Goal: Information Seeking & Learning: Learn about a topic

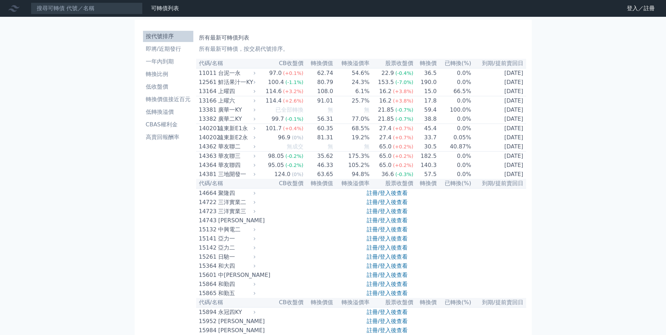
click at [162, 52] on li "即將/近期發行" at bounding box center [168, 49] width 50 height 8
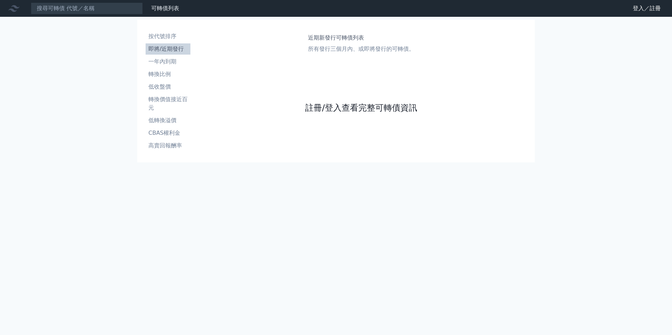
click at [350, 104] on link "註冊/登入查看完整可轉債資訊" at bounding box center [361, 107] width 112 height 11
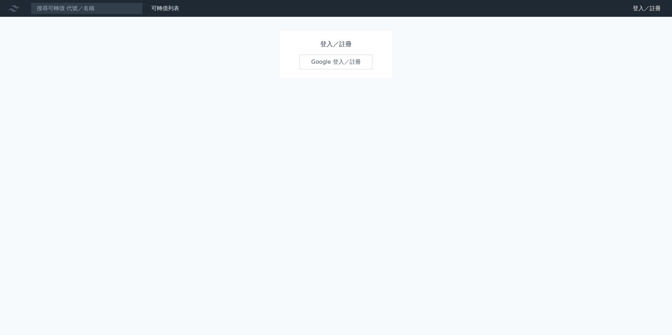
click at [355, 59] on link "Google 登入／註冊" at bounding box center [335, 62] width 73 height 15
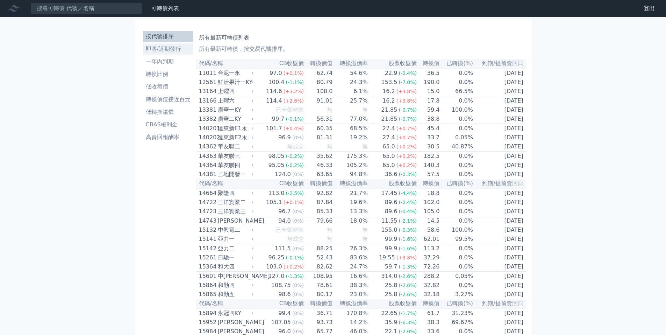
click at [168, 50] on li "即將/近期發行" at bounding box center [168, 49] width 50 height 8
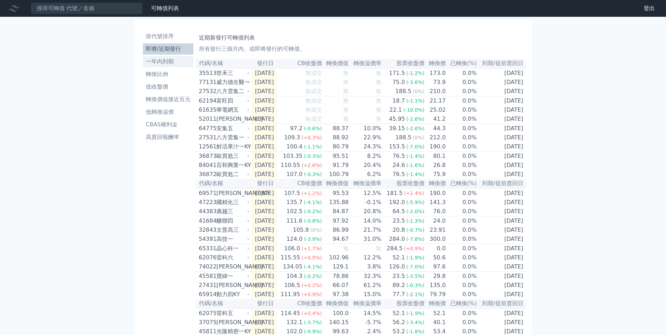
click at [147, 61] on li "一年內到期" at bounding box center [168, 61] width 50 height 8
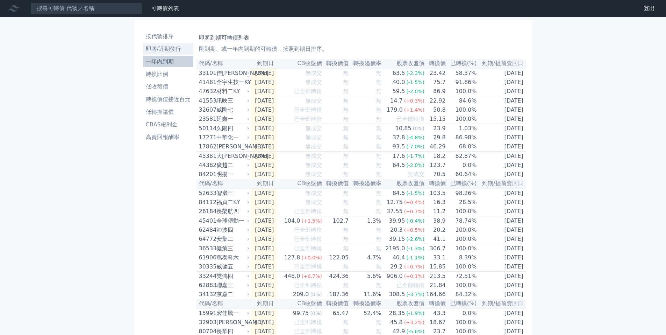
click at [165, 48] on li "即將/近期發行" at bounding box center [168, 49] width 50 height 8
